Goal: Task Accomplishment & Management: Manage account settings

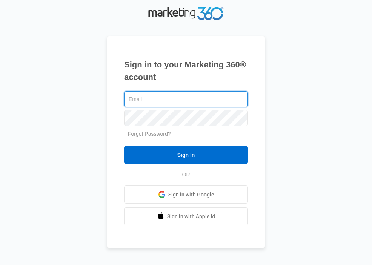
type input "[EMAIL_ADDRESS][DOMAIN_NAME]"
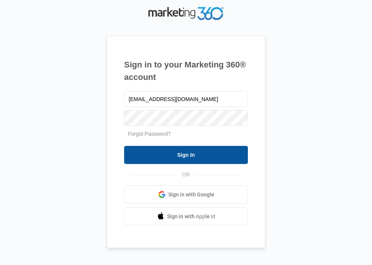
click at [186, 154] on input "Sign In" at bounding box center [186, 155] width 124 height 18
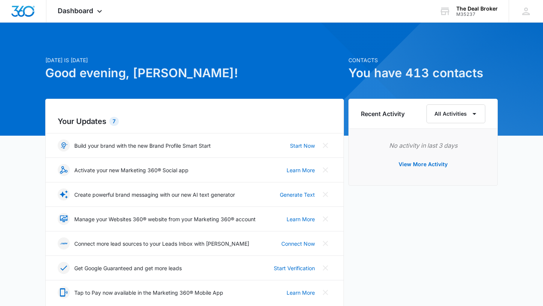
click at [411, 75] on h1 "You have 413 contacts" at bounding box center [422, 73] width 149 height 18
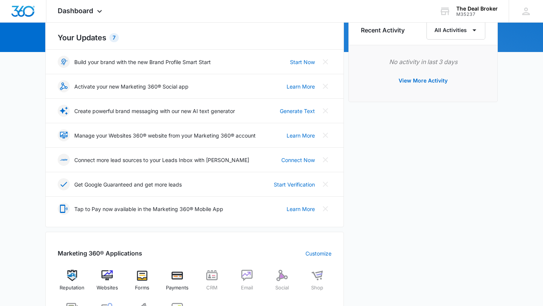
scroll to position [133, 0]
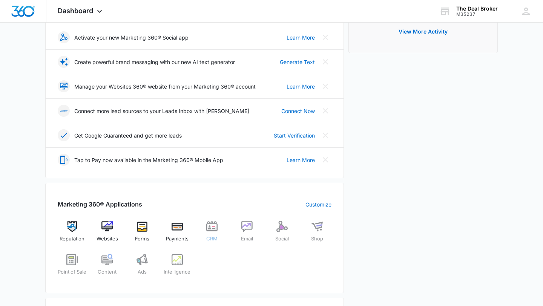
click at [214, 225] on img at bounding box center [211, 226] width 11 height 11
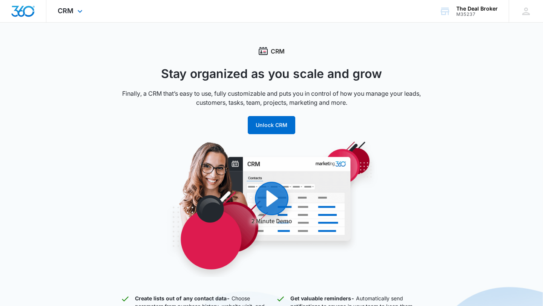
scroll to position [133, 0]
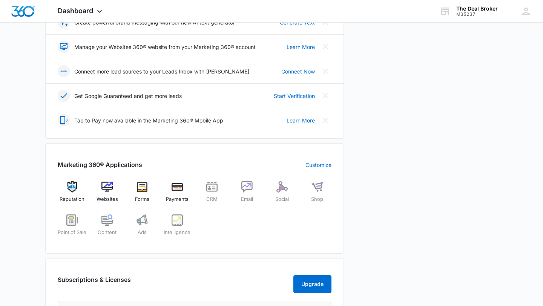
scroll to position [173, 0]
click at [110, 183] on img at bounding box center [106, 186] width 11 height 11
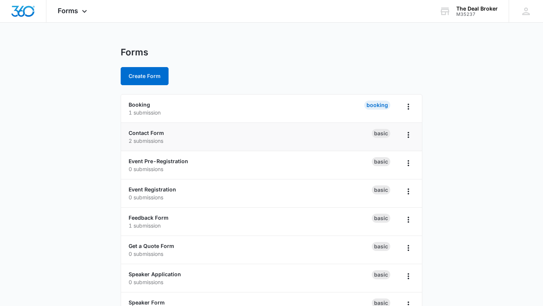
click at [215, 135] on div "Contact Form 2 submissions" at bounding box center [249, 137] width 243 height 16
click at [157, 134] on link "Contact Form" at bounding box center [145, 133] width 35 height 6
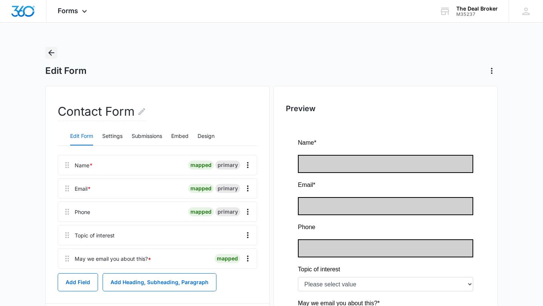
click at [51, 52] on icon "Back" at bounding box center [51, 52] width 9 height 9
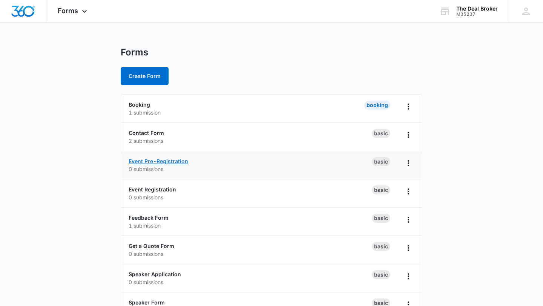
click at [173, 160] on link "Event Pre-Registration" at bounding box center [158, 161] width 60 height 6
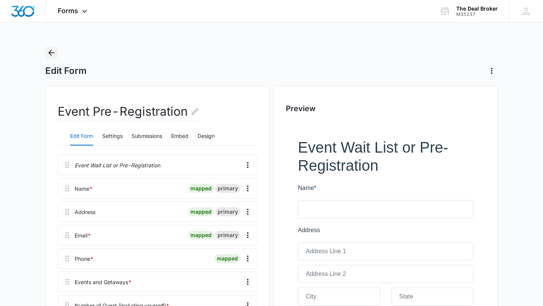
click at [53, 52] on icon "Back" at bounding box center [51, 53] width 6 height 6
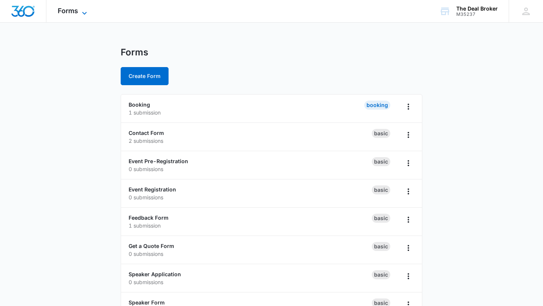
click at [85, 12] on icon at bounding box center [84, 13] width 9 height 9
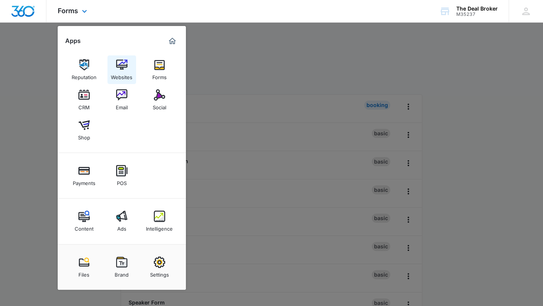
click at [122, 67] on img at bounding box center [121, 64] width 11 height 11
